Goal: Transaction & Acquisition: Obtain resource

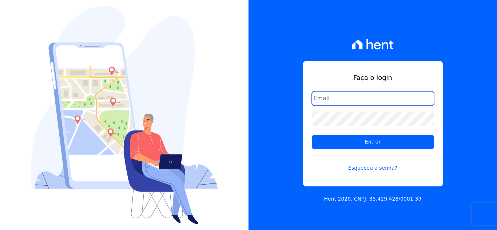
click at [327, 103] on input "email" at bounding box center [373, 98] width 122 height 15
type input "[EMAIL_ADDRESS][DOMAIN_NAME]"
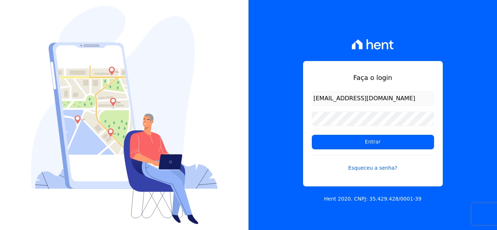
click at [373, 92] on input "[EMAIL_ADDRESS][DOMAIN_NAME]" at bounding box center [373, 98] width 122 height 15
click at [292, 132] on div "Faça o login [EMAIL_ADDRESS][DOMAIN_NAME] Entrar Esqueceu a senha? Hent 2020. C…" at bounding box center [372, 115] width 248 height 230
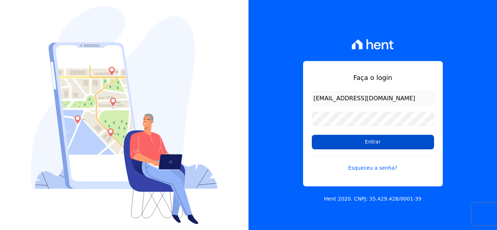
click at [340, 142] on input "Entrar" at bounding box center [373, 142] width 122 height 15
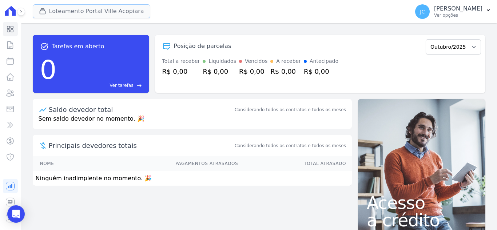
click at [121, 10] on button "Loteamento Portal Ville Acopiara" at bounding box center [91, 11] width 117 height 14
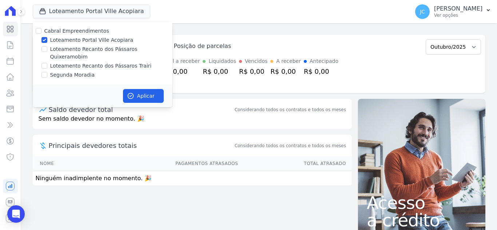
click at [102, 44] on div "Cabral Empreendimentos Loteamento Portal Ville Acopiara Loteamento Recanto dos …" at bounding box center [103, 52] width 140 height 63
click at [98, 36] on div "Cabral Empreendimentos Loteamento Portal Ville Acopiara Loteamento Recanto dos …" at bounding box center [103, 52] width 140 height 63
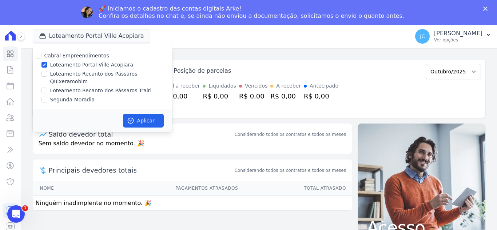
click at [71, 63] on label "Loteamento Portal Ville Acopiara" at bounding box center [91, 65] width 83 height 8
click at [47, 63] on input "Loteamento Portal Ville Acopiara" at bounding box center [44, 65] width 6 height 6
checkbox input "false"
click at [76, 72] on label "Loteamento Recanto dos Pássaros Quixeramobim" at bounding box center [111, 77] width 122 height 15
click at [47, 72] on input "Loteamento Recanto dos Pássaros Quixeramobim" at bounding box center [44, 74] width 6 height 6
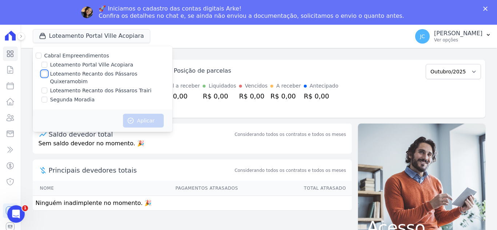
checkbox input "true"
click at [141, 115] on button "Aplicar" at bounding box center [143, 121] width 41 height 14
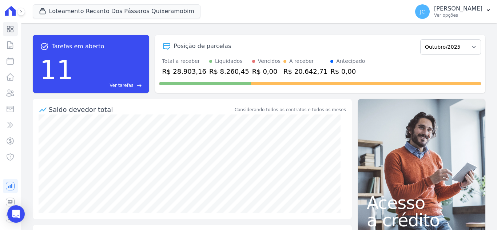
drag, startPoint x: 449, startPoint y: 21, endPoint x: 452, endPoint y: 45, distance: 24.2
click at [450, 22] on div "JC JANAÍNA CABRAL Ver opções Perfil do empreendimento Faturas Importar remessas…" at bounding box center [453, 11] width 88 height 23
drag, startPoint x: 441, startPoint y: 16, endPoint x: 443, endPoint y: 25, distance: 9.3
click at [441, 17] on p "Ver opções" at bounding box center [458, 15] width 48 height 6
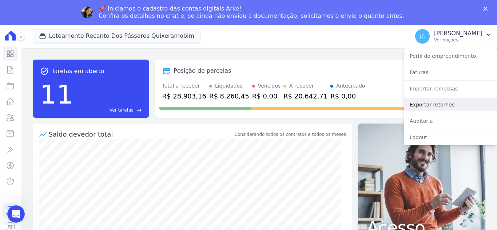
click at [431, 105] on link "Exportar retornos" at bounding box center [449, 104] width 93 height 13
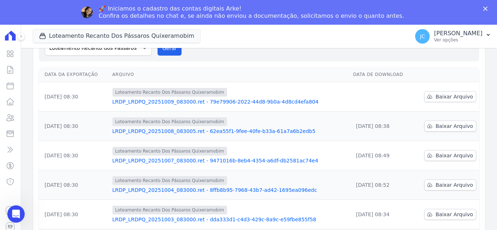
scroll to position [73, 0]
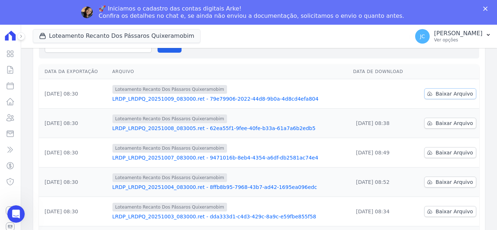
click at [441, 94] on span "Baixar Arquivo" at bounding box center [453, 93] width 37 height 7
click at [486, 4] on div "🚀 Iniciamos o cadastro das contas digitais Arke! Confira os detalhes no chat e,…" at bounding box center [248, 12] width 497 height 19
click at [486, 8] on polygon "Fechar" at bounding box center [485, 9] width 4 height 4
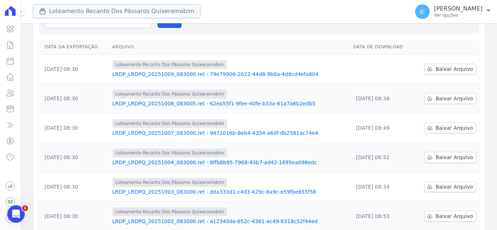
click at [145, 13] on button "Loteamento Recanto Dos Pássaros Quixeramobim" at bounding box center [117, 11] width 168 height 14
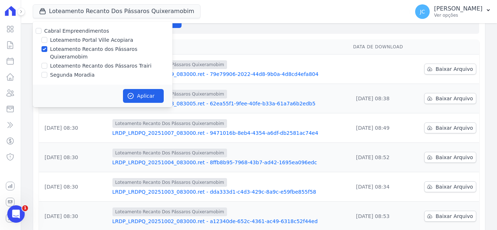
click at [119, 51] on label "Loteamento Recanto dos Pássaros Quixeramobim" at bounding box center [111, 52] width 122 height 15
click at [47, 51] on input "Loteamento Recanto dos Pássaros Quixeramobim" at bounding box center [44, 49] width 6 height 6
checkbox input "false"
click at [103, 62] on label "Loteamento Recanto dos Pássaros Trairi" at bounding box center [100, 66] width 101 height 8
click at [47, 63] on input "Loteamento Recanto dos Pássaros Trairi" at bounding box center [44, 66] width 6 height 6
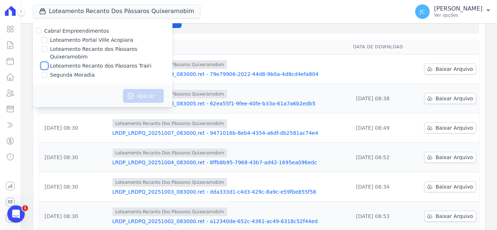
checkbox input "true"
click at [141, 89] on button "Aplicar" at bounding box center [143, 96] width 41 height 14
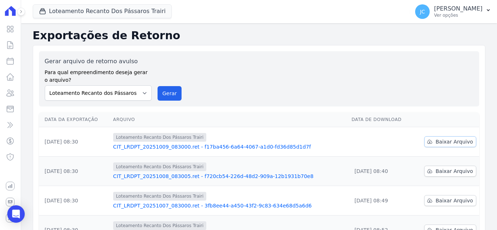
click at [442, 144] on span "Baixar Arquivo" at bounding box center [453, 141] width 37 height 7
